Goal: Information Seeking & Learning: Learn about a topic

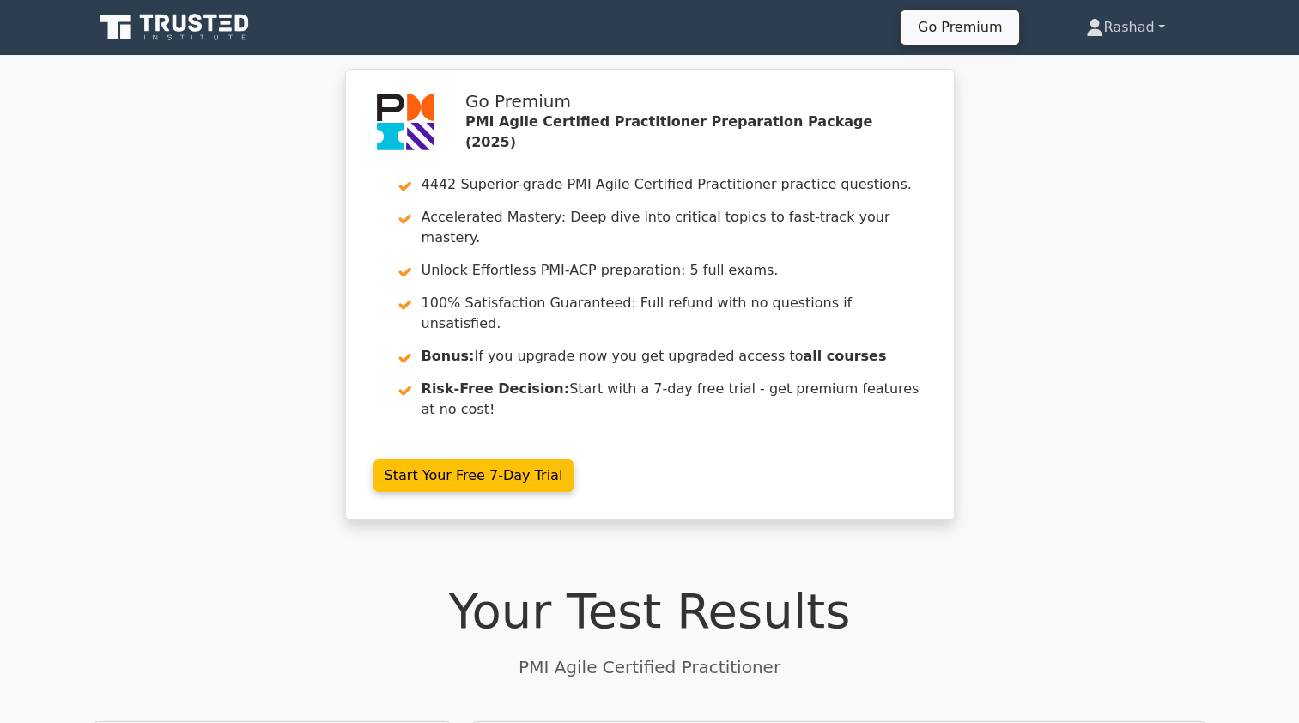
click at [1091, 33] on icon at bounding box center [1095, 32] width 15 height 7
click at [1058, 62] on link "Profile" at bounding box center [1114, 67] width 136 height 27
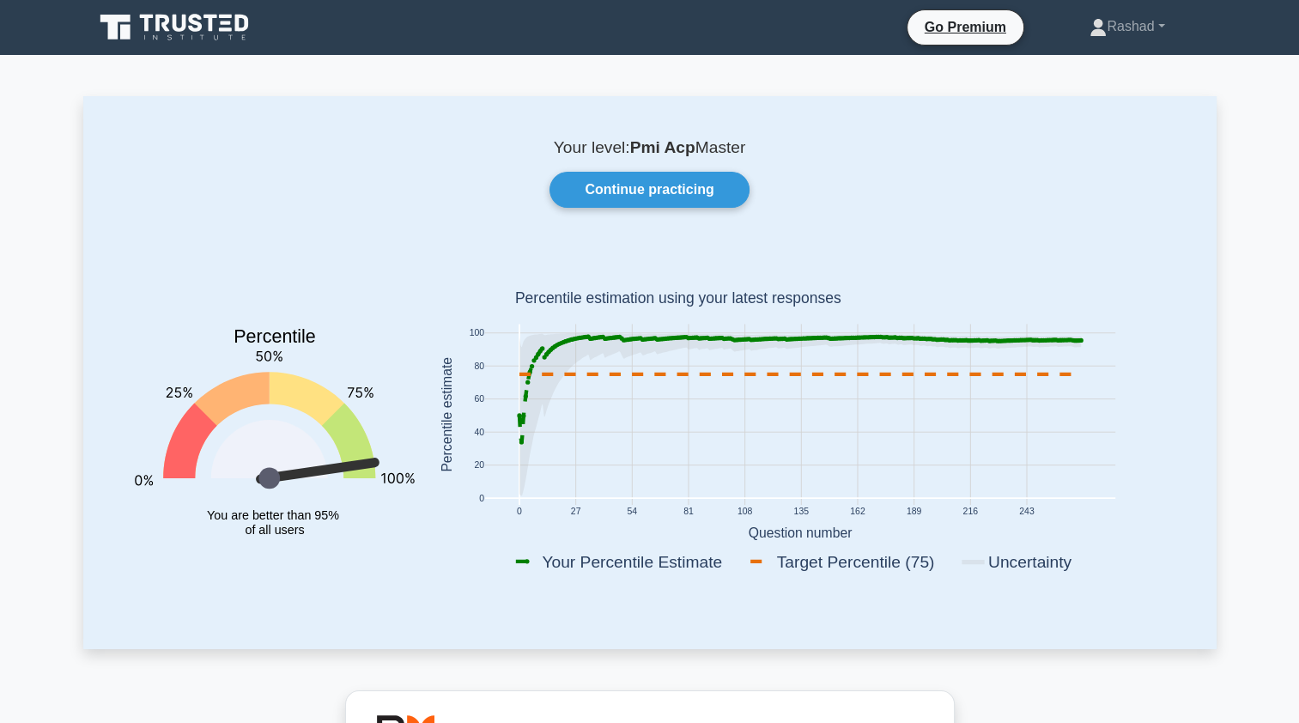
click at [592, 179] on link "Continue practicing" at bounding box center [648, 190] width 199 height 36
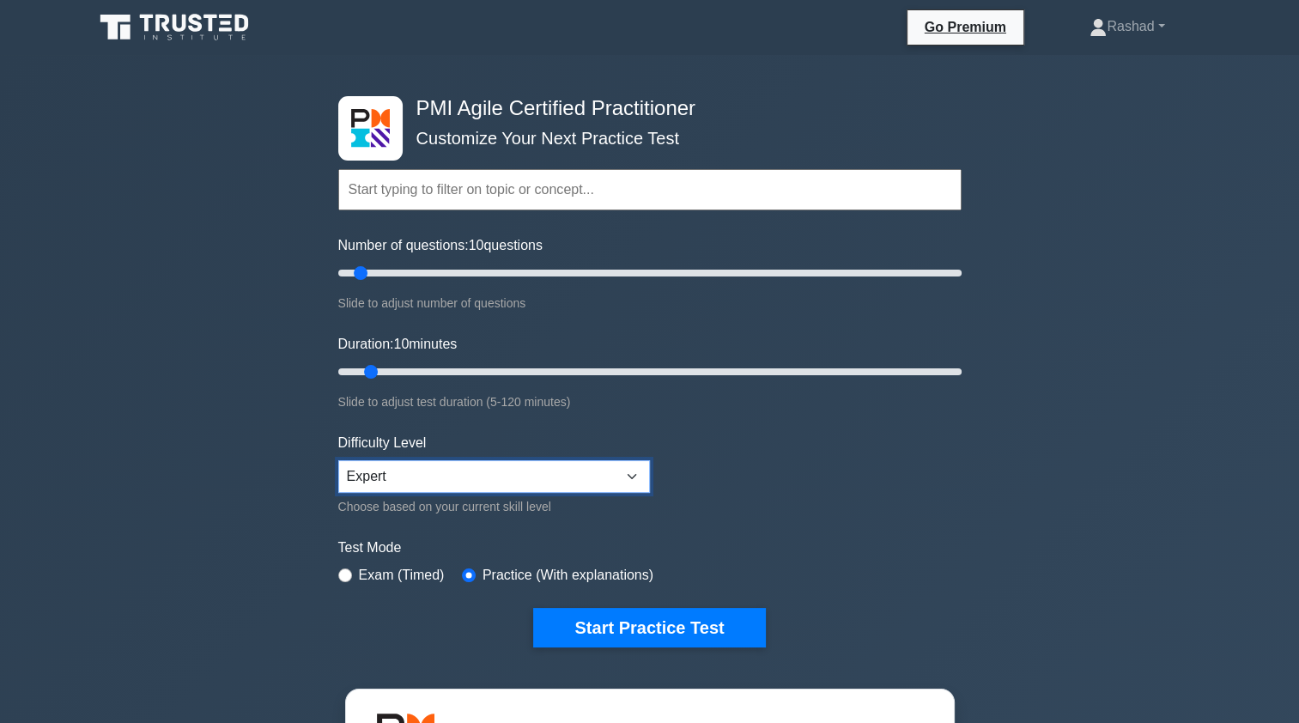
click at [352, 483] on select "Beginner Intermediate Expert" at bounding box center [494, 476] width 312 height 33
click at [239, 529] on div "PMI Agile Certified Practitioner Customize Your Next Practice Test Topics Agile…" at bounding box center [649, 578] width 1299 height 1047
